Goal: Contribute content

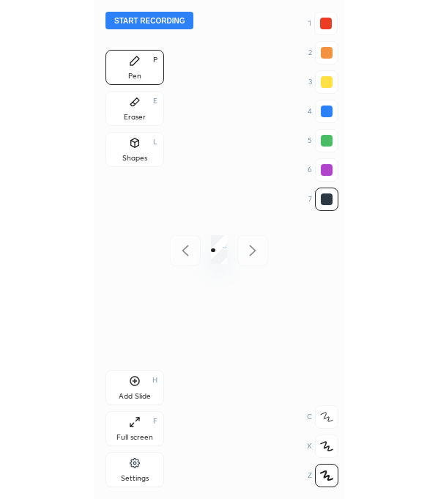
scroll to position [499, 16]
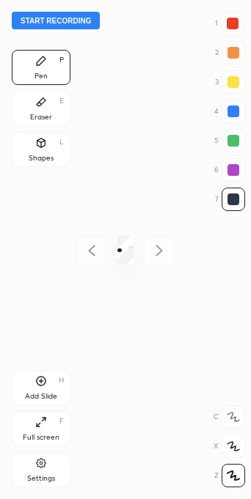
click at [51, 419] on div "Full screen F" at bounding box center [41, 428] width 59 height 35
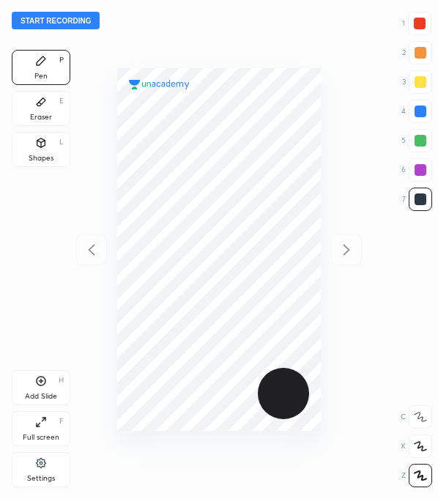
click at [65, 23] on button "Start recording" at bounding box center [56, 21] width 88 height 18
click at [250, 26] on div at bounding box center [420, 24] width 12 height 12
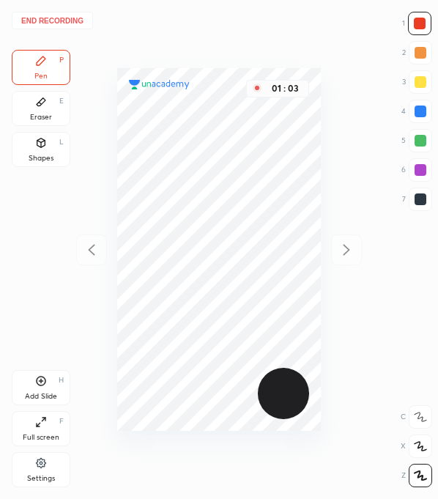
click at [250, 197] on div at bounding box center [421, 200] width 12 height 12
click at [250, 27] on div at bounding box center [419, 23] width 23 height 23
click at [42, 393] on div "Add Slide" at bounding box center [41, 396] width 32 height 7
click at [250, 109] on div at bounding box center [421, 112] width 12 height 12
click at [250, 205] on div at bounding box center [420, 199] width 23 height 23
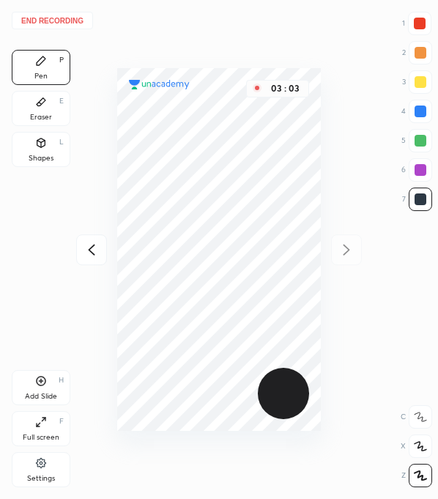
click at [250, 172] on div at bounding box center [420, 169] width 23 height 23
click at [250, 26] on div at bounding box center [420, 24] width 12 height 12
click at [40, 385] on icon at bounding box center [42, 382] width 10 height 10
click at [250, 480] on div "End recording 1 2 3 4 5 6 7 R O A L C X Z Erase all C X Z Pen P Eraser E Shapes…" at bounding box center [219, 249] width 438 height 499
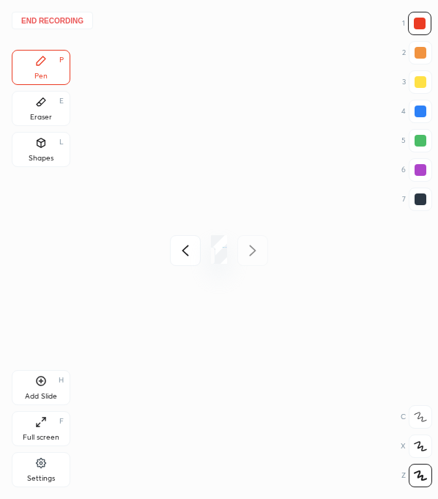
scroll to position [72824, 73306]
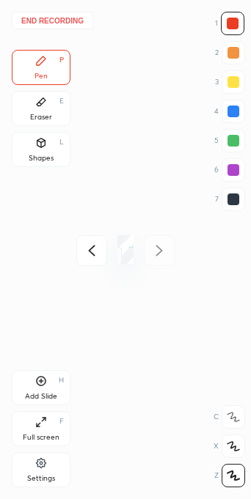
click at [41, 437] on div "Full screen" at bounding box center [41, 437] width 37 height 7
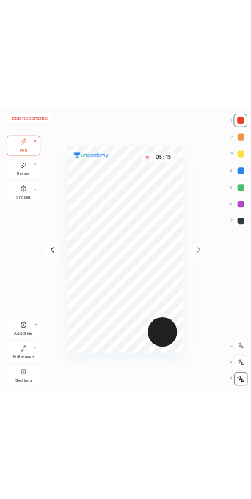
scroll to position [499, 204]
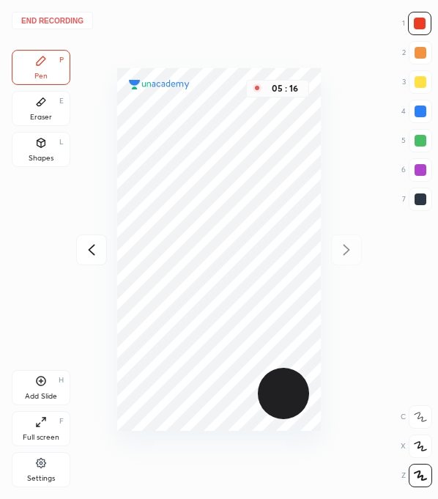
click at [250, 205] on div at bounding box center [420, 199] width 23 height 23
click at [250, 20] on div at bounding box center [419, 23] width 23 height 23
click at [250, 198] on div at bounding box center [421, 200] width 12 height 12
click at [250, 106] on div at bounding box center [420, 111] width 23 height 23
click at [250, 199] on div at bounding box center [421, 200] width 12 height 12
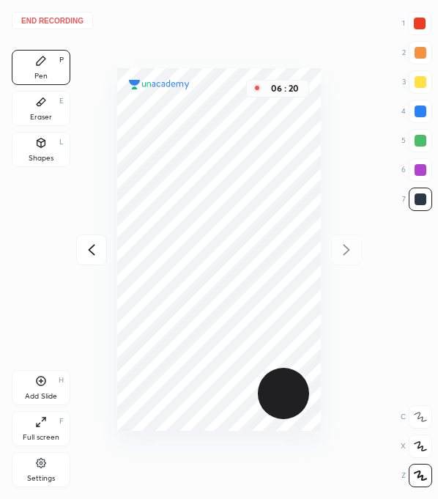
click at [250, 170] on div at bounding box center [421, 170] width 12 height 12
click at [250, 32] on div at bounding box center [419, 23] width 23 height 23
click at [94, 262] on div at bounding box center [91, 250] width 31 height 31
click at [250, 264] on div at bounding box center [346, 250] width 31 height 31
click at [250, 246] on div "End recording 1 2 3 4 5 6 7 R O A L C X Z Erase all C X Z Pen P Eraser E Shapes…" at bounding box center [219, 249] width 438 height 499
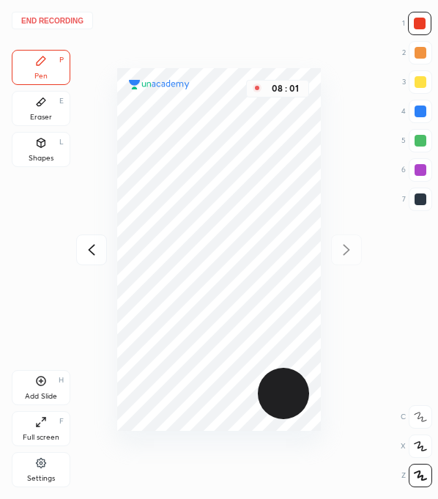
click at [250, 32] on div at bounding box center [419, 23] width 23 height 23
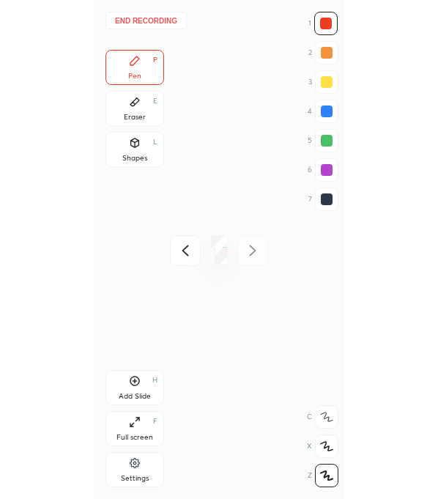
scroll to position [72824, 73306]
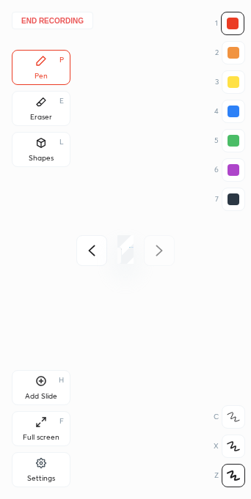
click at [46, 421] on icon at bounding box center [41, 422] width 12 height 12
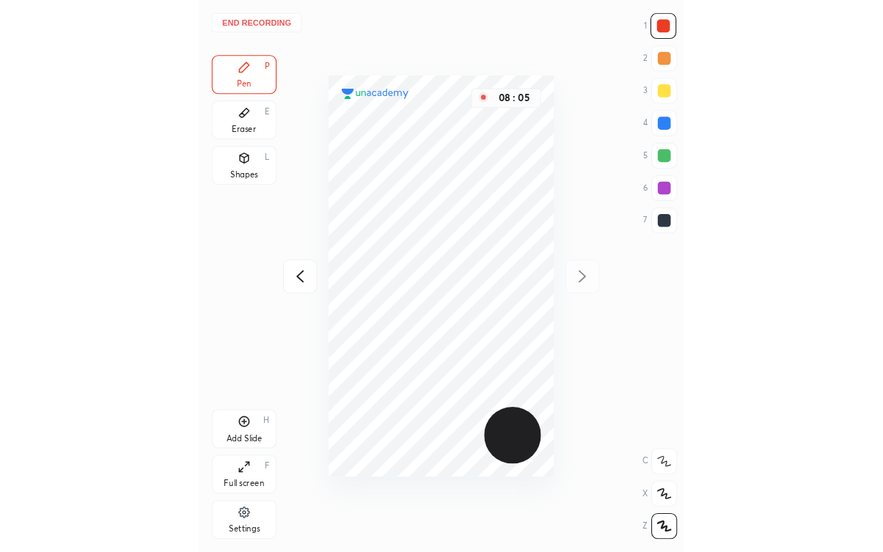
scroll to position [499, 204]
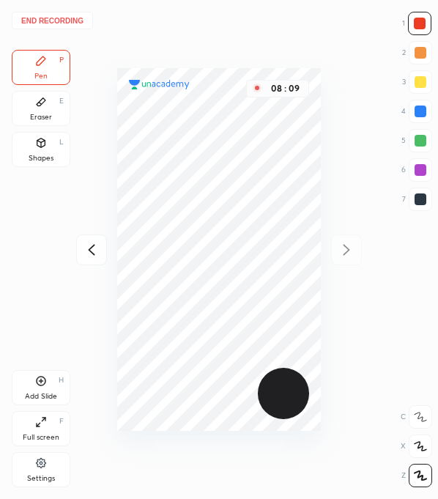
click at [34, 107] on div "Eraser E" at bounding box center [41, 108] width 59 height 35
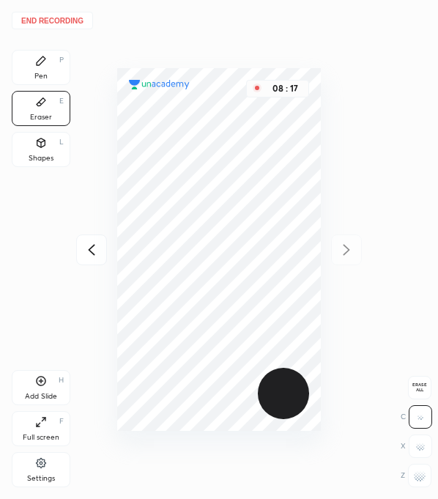
click at [43, 18] on button "End recording" at bounding box center [52, 21] width 81 height 18
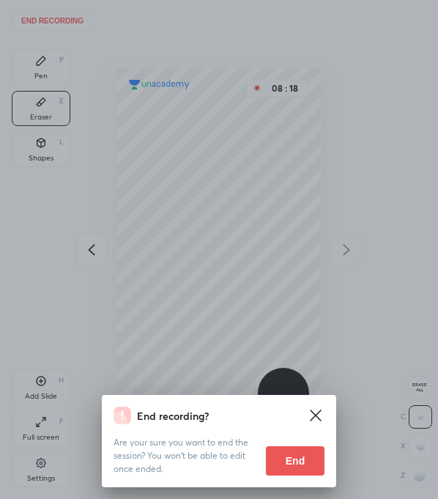
click at [250, 460] on button "End" at bounding box center [295, 461] width 59 height 29
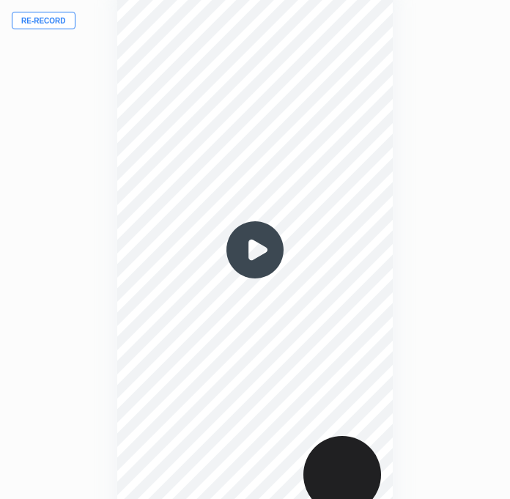
scroll to position [72824, 73047]
